Goal: Transaction & Acquisition: Purchase product/service

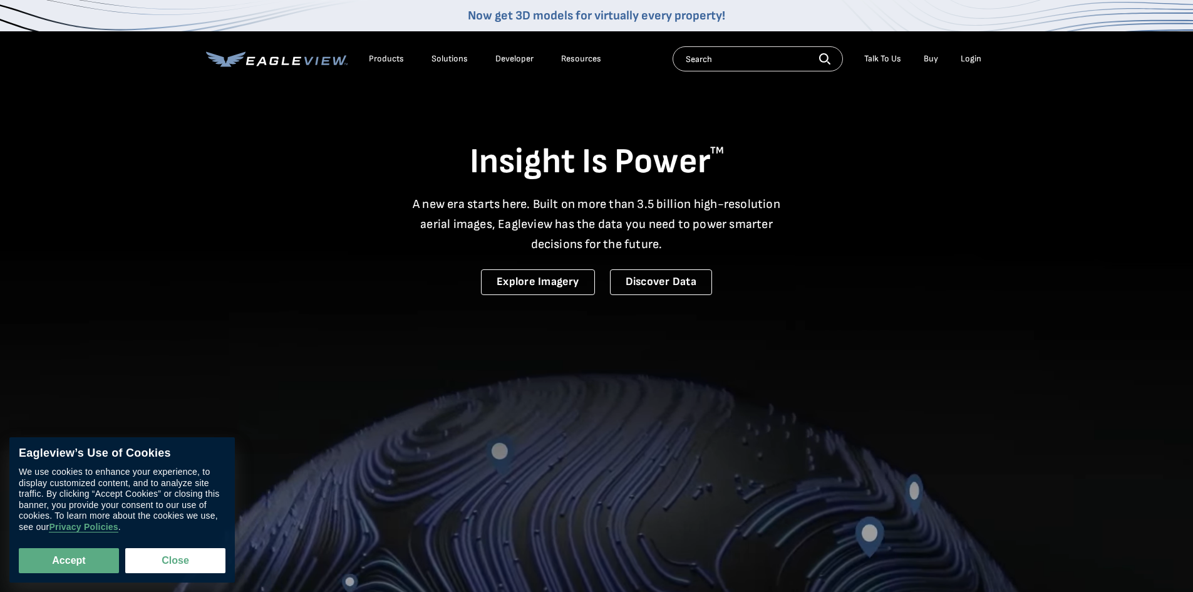
click at [967, 60] on div "Login" at bounding box center [971, 58] width 21 height 11
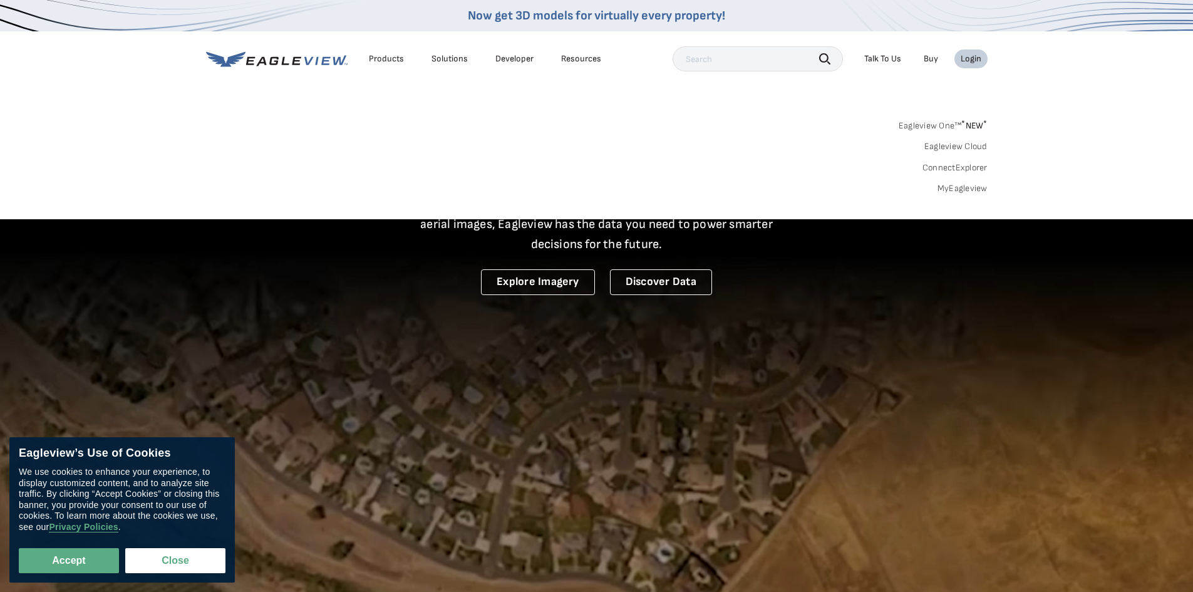
click at [969, 187] on link "MyEagleview" at bounding box center [962, 188] width 50 height 11
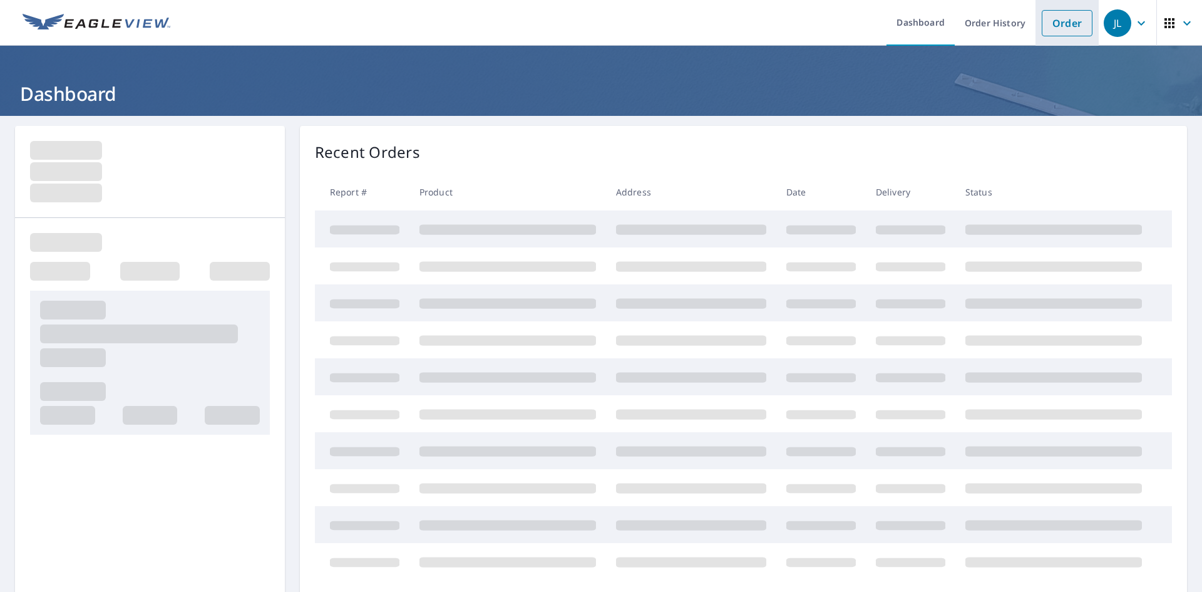
click at [1064, 26] on link "Order" at bounding box center [1067, 23] width 51 height 26
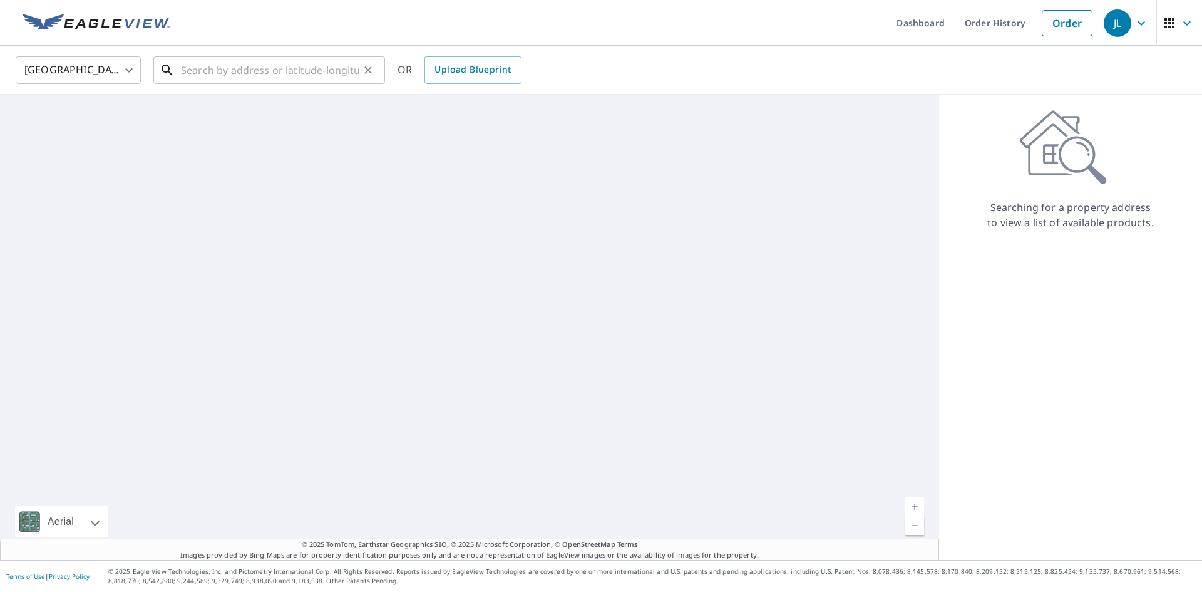
click at [306, 74] on input "text" at bounding box center [270, 70] width 178 height 35
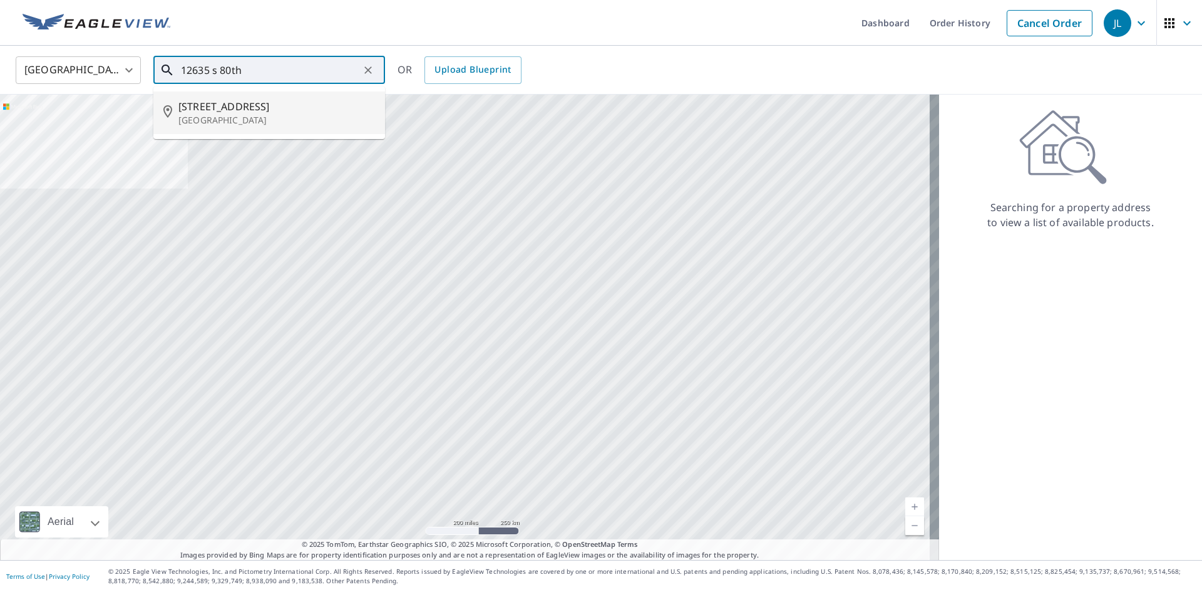
click at [279, 103] on span "12635 S 80th Ave" at bounding box center [276, 106] width 197 height 15
type input "12635 S 80th Ave Palos Park, IL 60464"
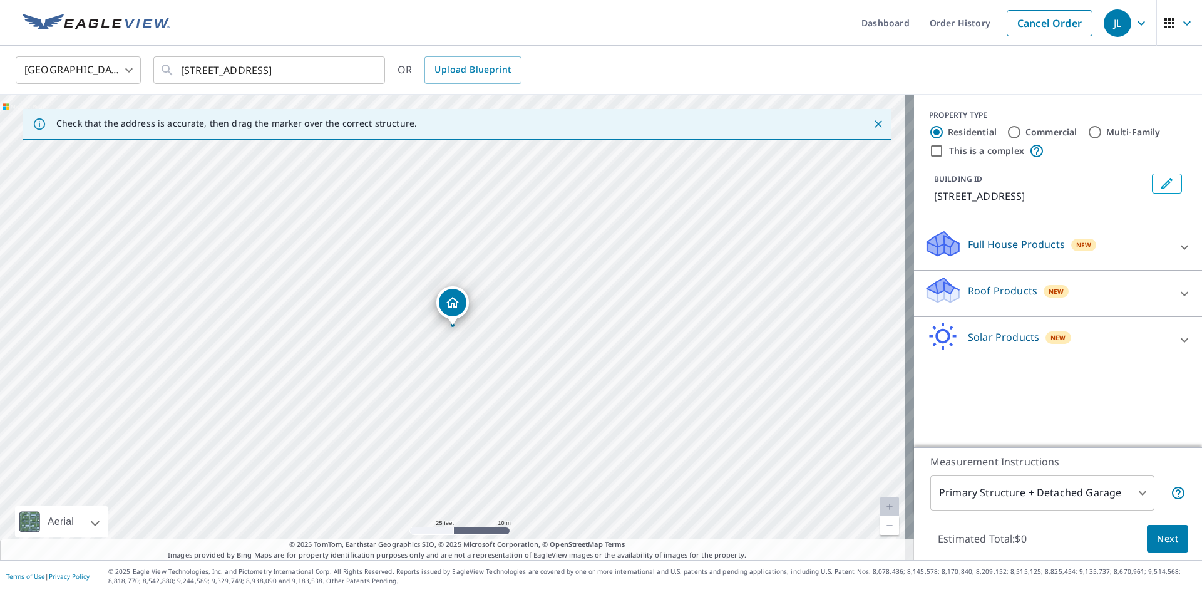
click at [1006, 283] on p "Roof Products" at bounding box center [1003, 290] width 70 height 15
click at [944, 389] on div "Roof $0" at bounding box center [1058, 400] width 268 height 36
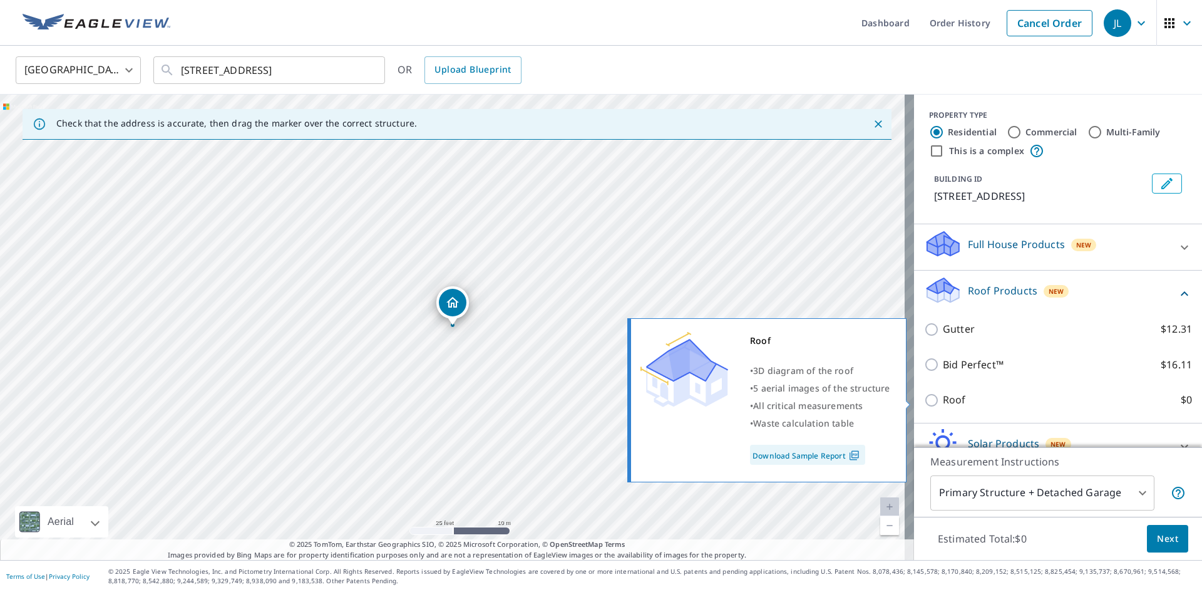
click at [947, 400] on p "Roof" at bounding box center [954, 400] width 23 height 16
click at [943, 400] on input "Roof $0" at bounding box center [933, 400] width 19 height 15
checkbox input "true"
type input "3"
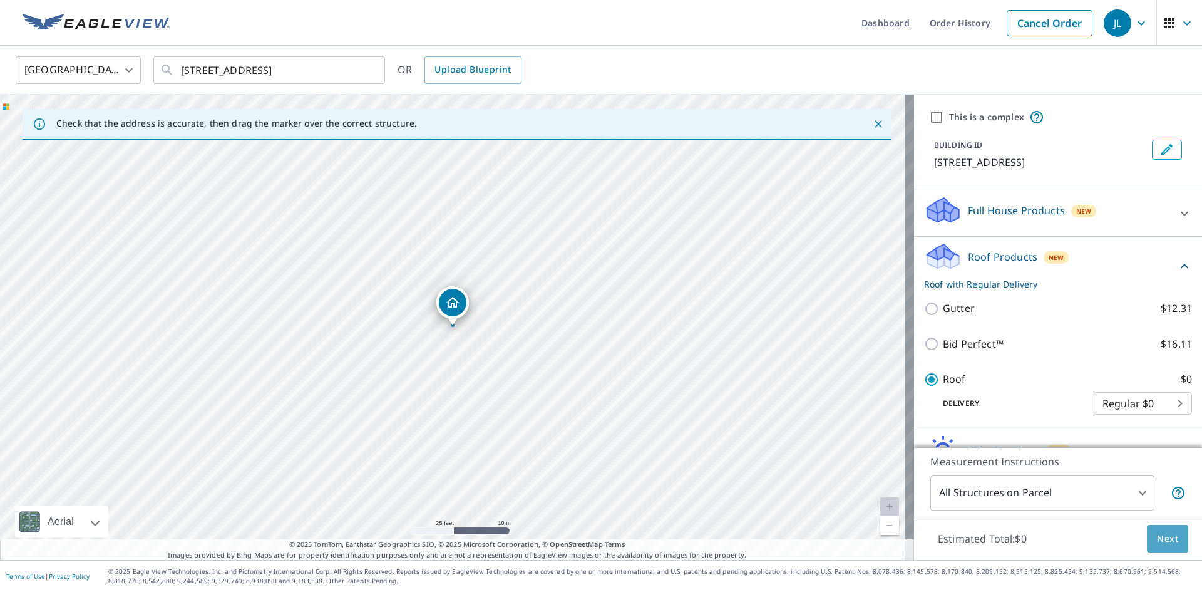
click at [1164, 534] on span "Next" at bounding box center [1167, 539] width 21 height 16
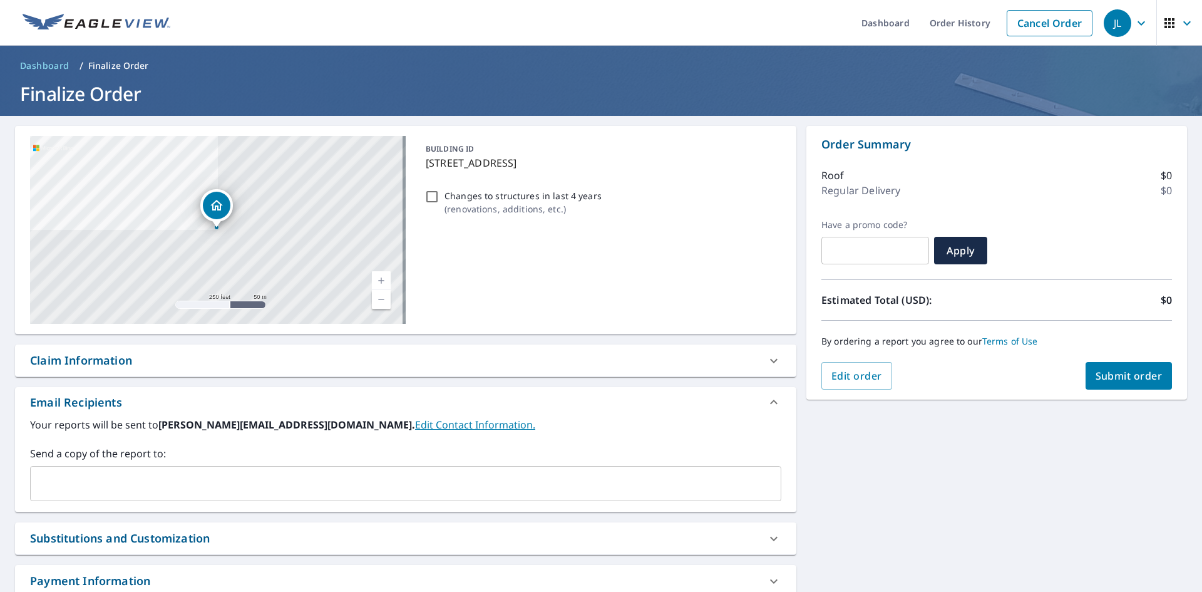
click at [1127, 381] on span "Submit order" at bounding box center [1129, 376] width 67 height 14
checkbox input "true"
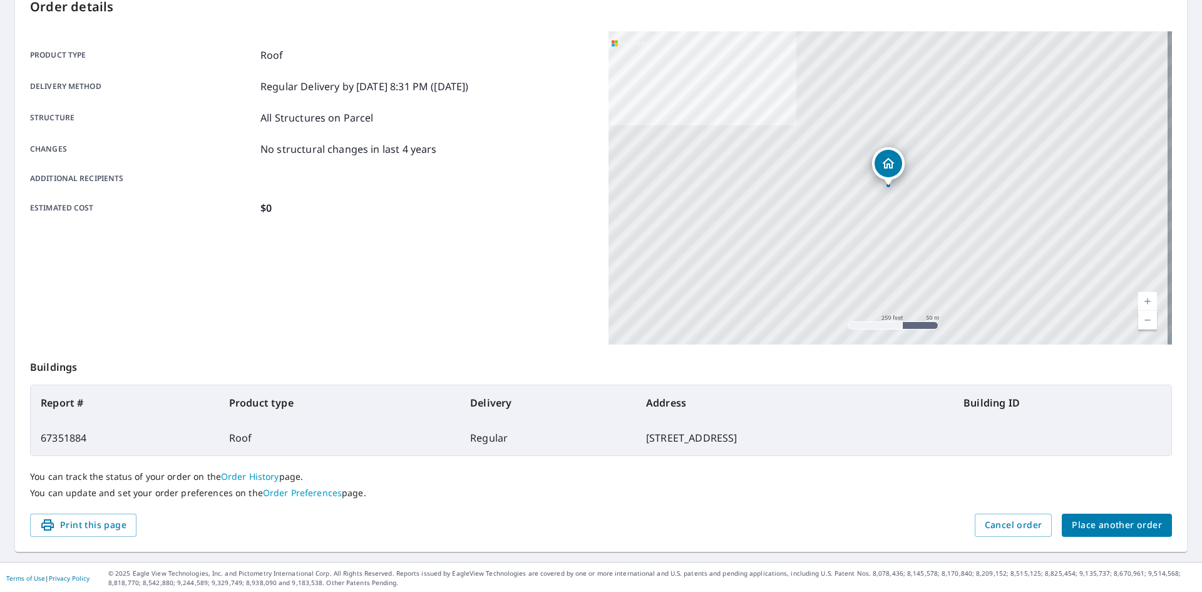
scroll to position [145, 0]
